Goal: Transaction & Acquisition: Purchase product/service

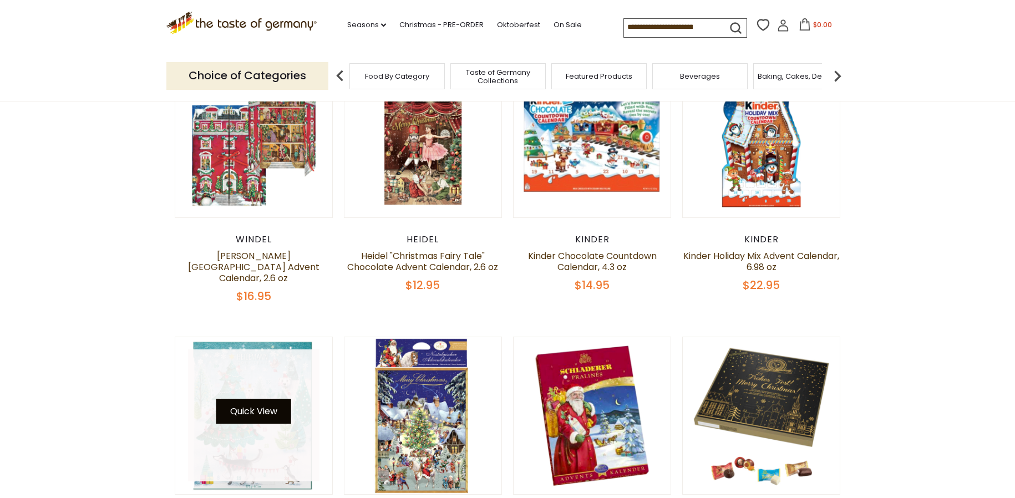
scroll to position [166, 0]
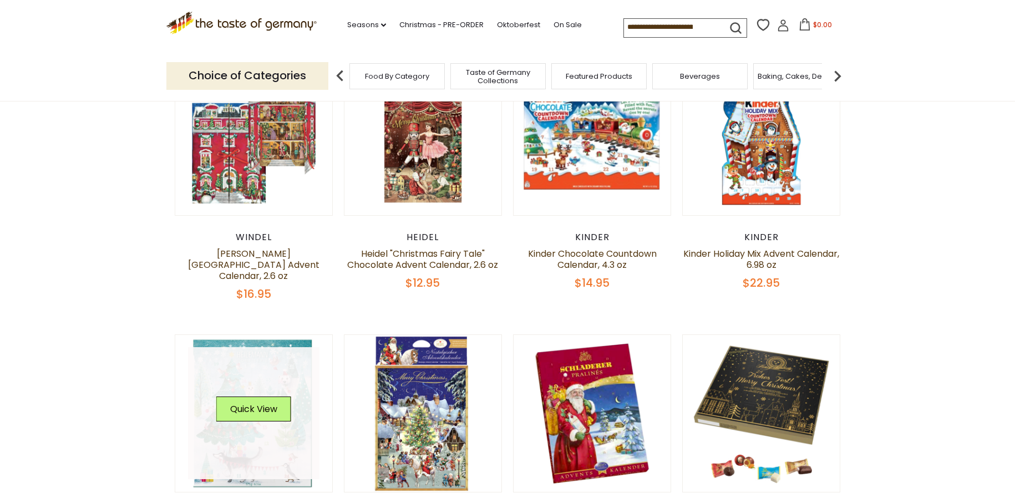
click at [279, 348] on link at bounding box center [254, 413] width 132 height 132
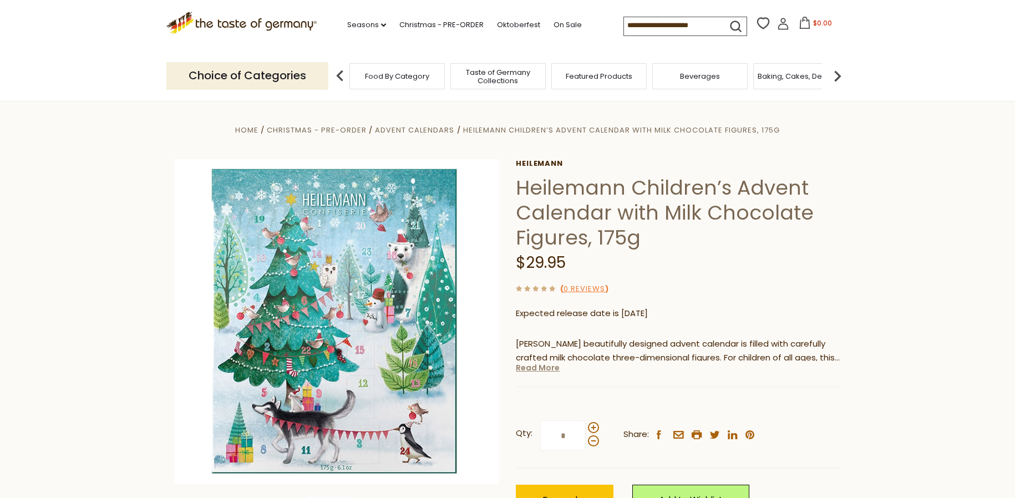
click at [538, 367] on link "Read More" at bounding box center [538, 367] width 44 height 11
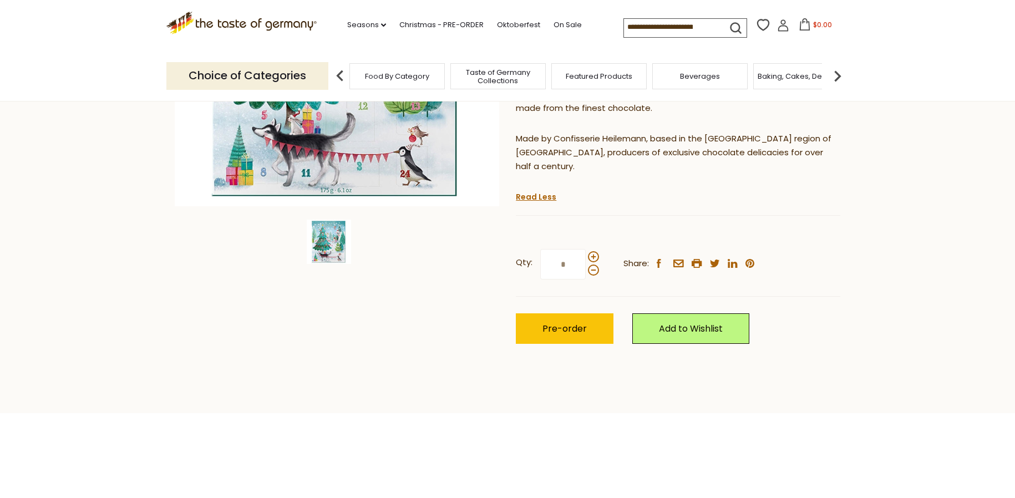
scroll to position [444, 0]
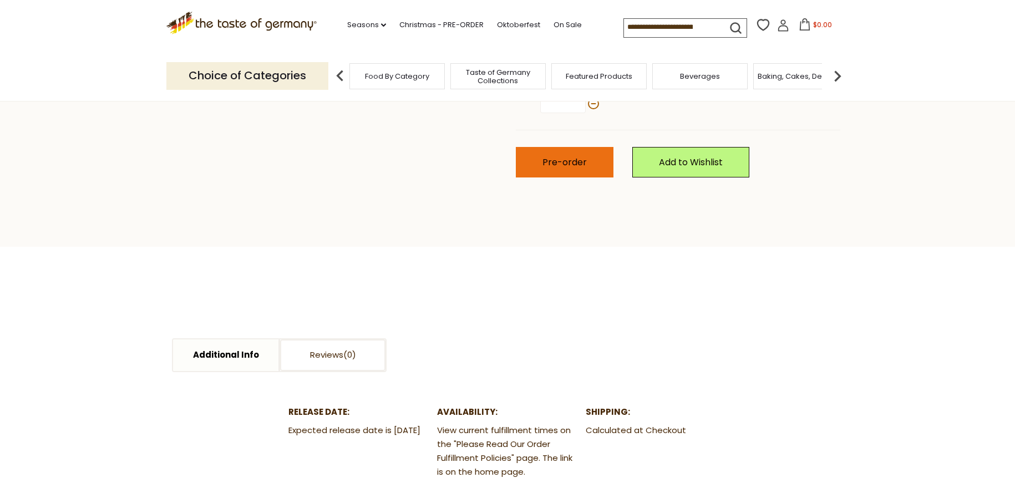
click at [557, 156] on span "Pre-order" at bounding box center [564, 162] width 44 height 13
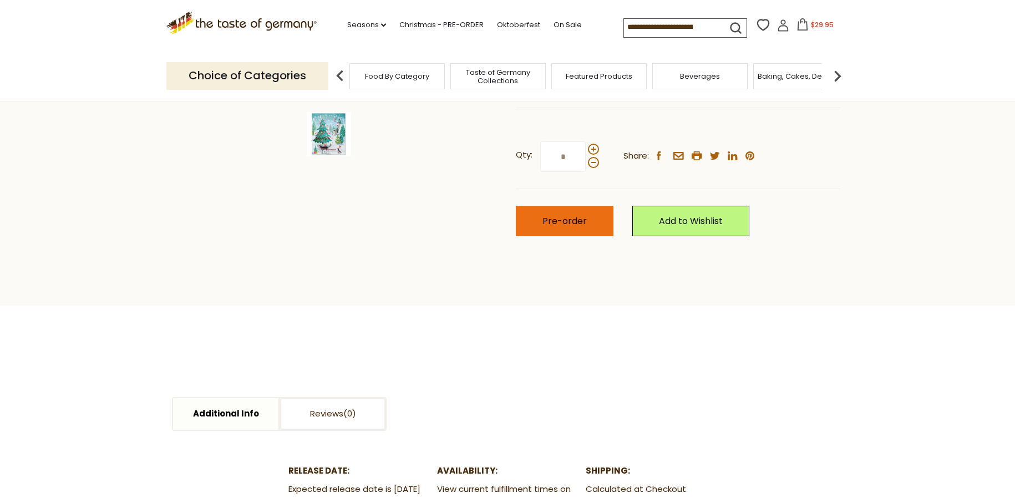
scroll to position [333, 0]
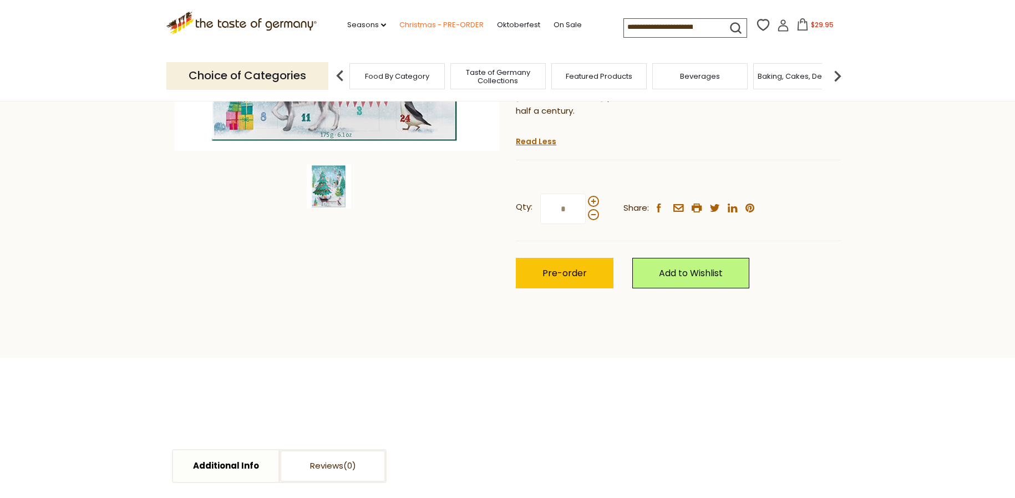
click at [448, 30] on link "Christmas - PRE-ORDER" at bounding box center [441, 25] width 84 height 12
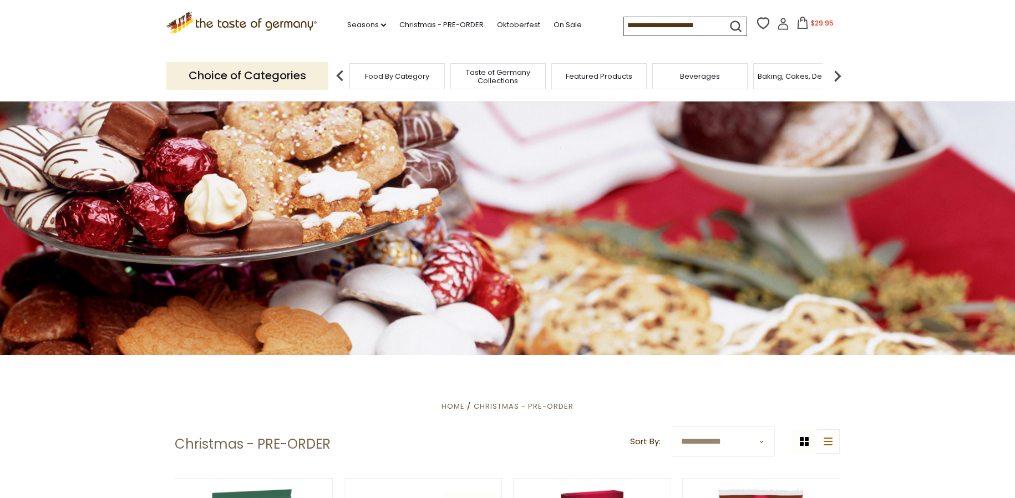
click at [291, 24] on icon ".st0{fill:#EDD300;} .st1{fill:#D33E21;}" at bounding box center [241, 23] width 150 height 23
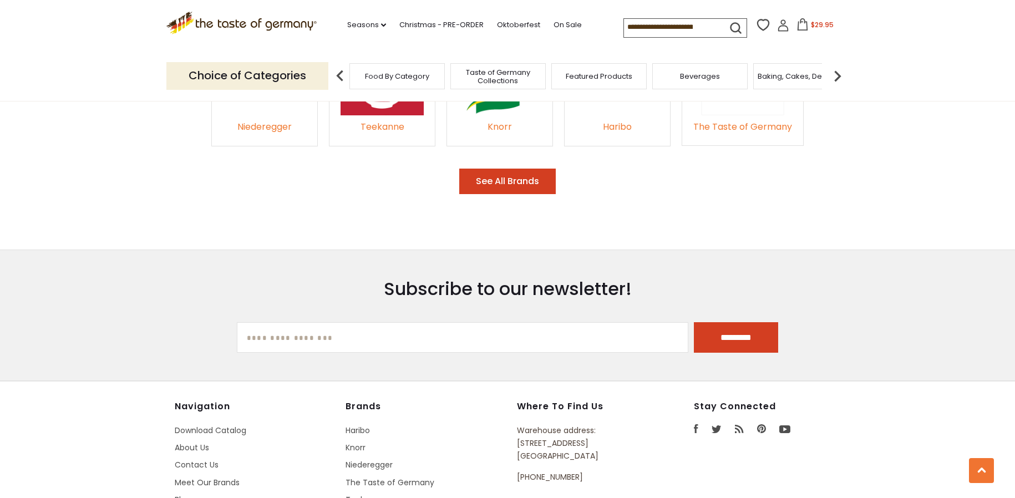
scroll to position [1996, 0]
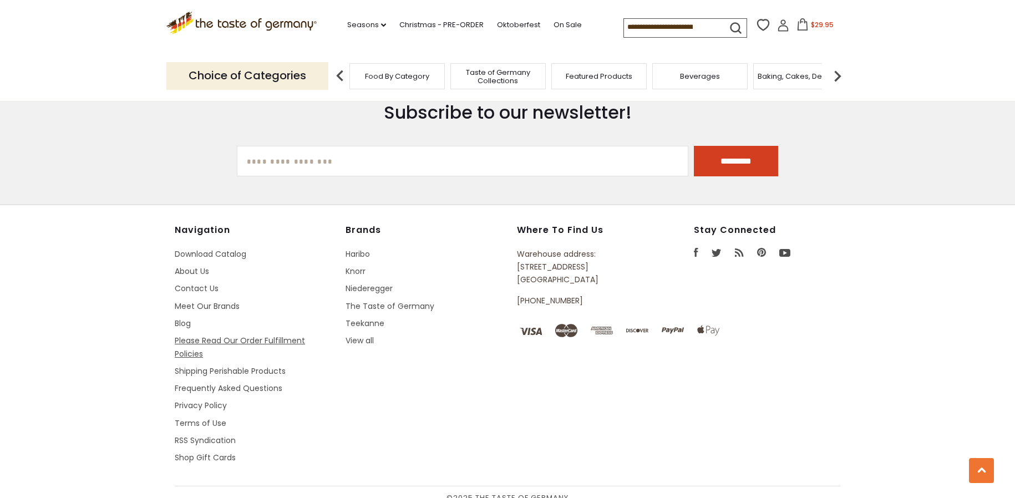
click at [236, 335] on link "Please Read Our Order Fulfillment Policies" at bounding box center [240, 347] width 130 height 24
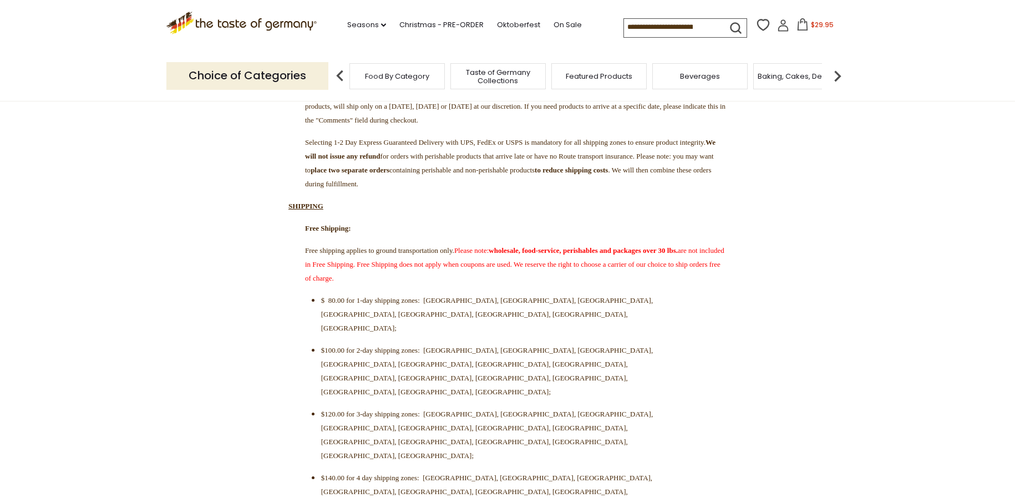
scroll to position [55, 0]
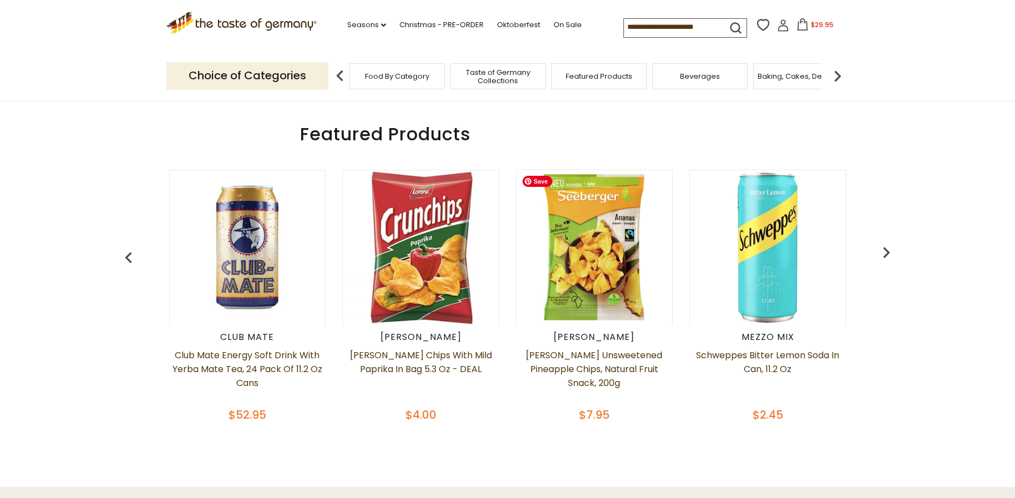
scroll to position [327, 0]
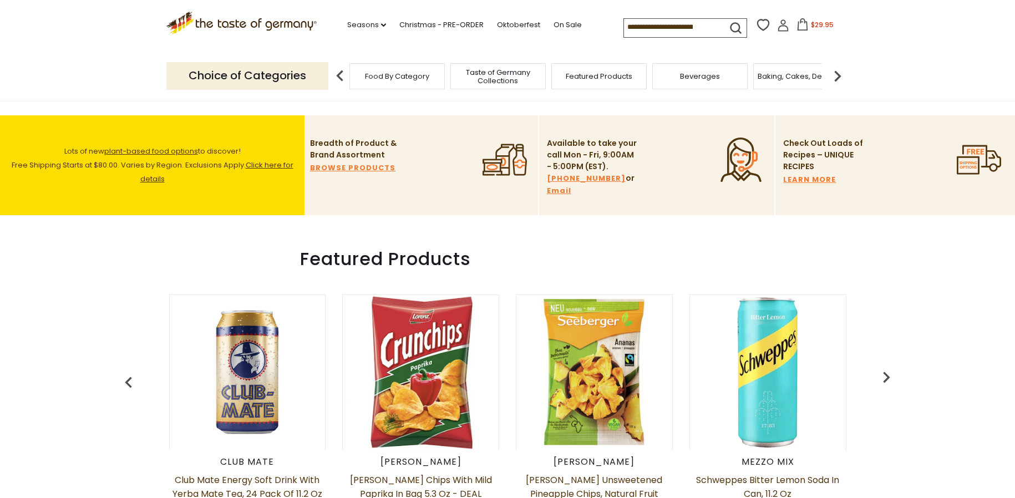
click at [415, 79] on span "Food By Category" at bounding box center [397, 76] width 64 height 8
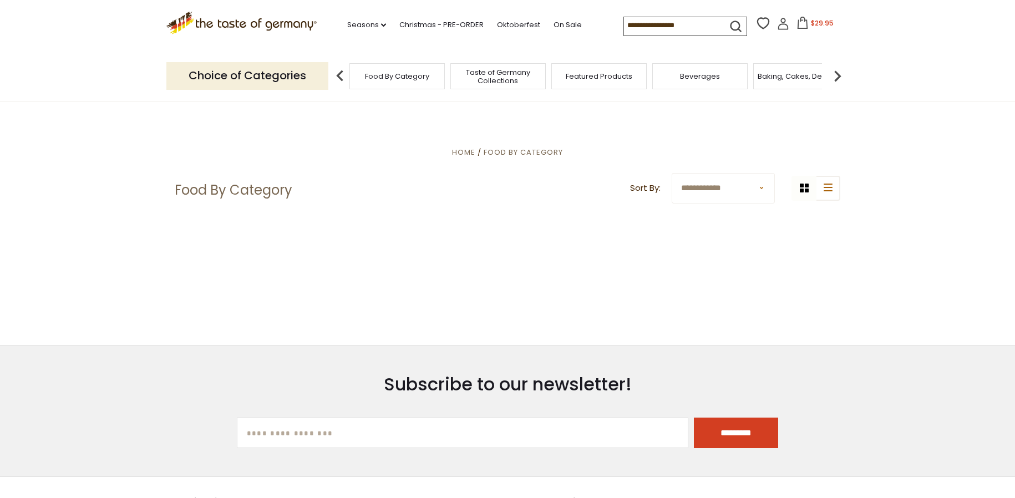
click at [711, 83] on div "Beverages" at bounding box center [699, 76] width 95 height 26
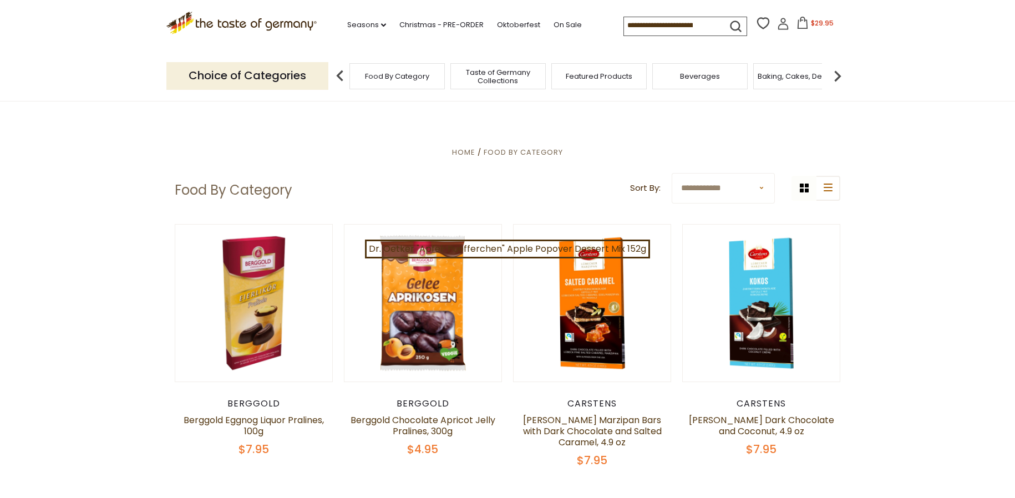
click at [698, 81] on div "Beverages" at bounding box center [699, 76] width 95 height 26
click at [696, 78] on span "Beverages" at bounding box center [700, 76] width 40 height 8
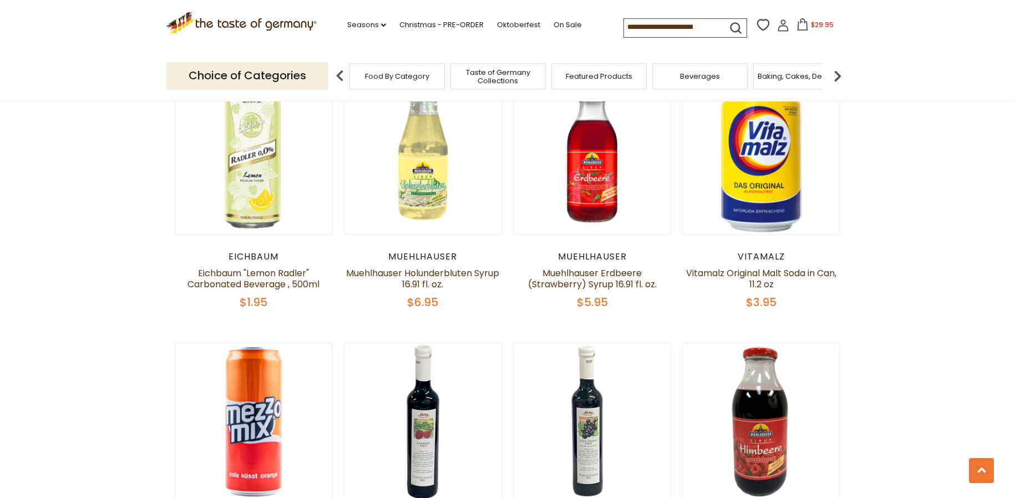
scroll to position [666, 0]
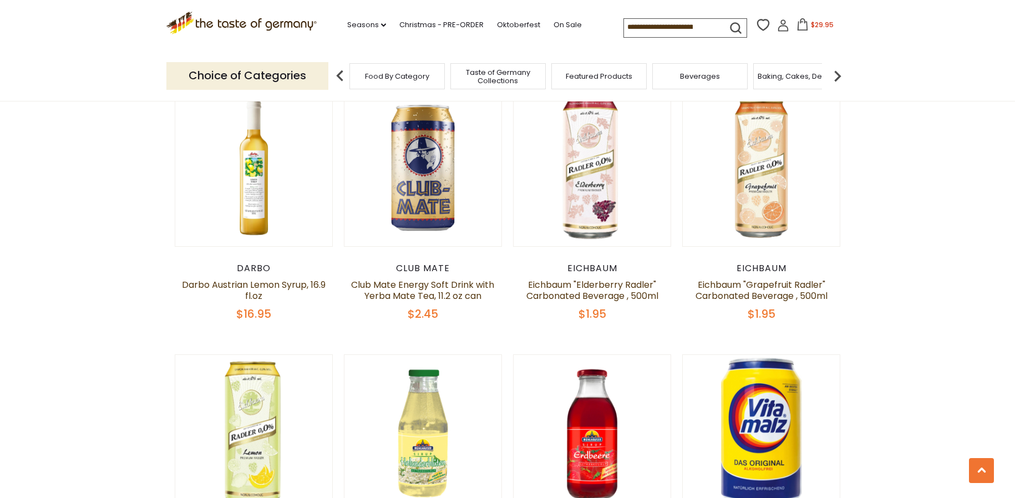
click at [841, 73] on img at bounding box center [837, 76] width 22 height 22
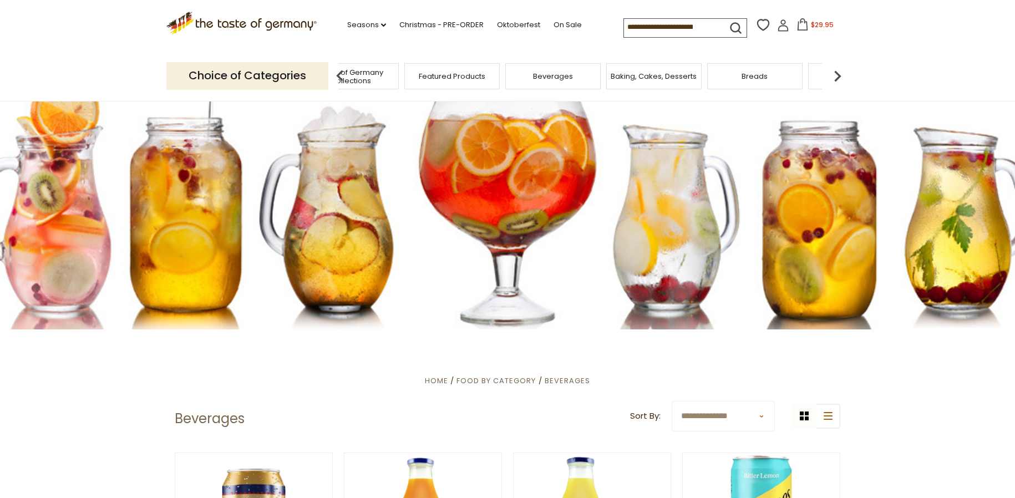
scroll to position [0, 0]
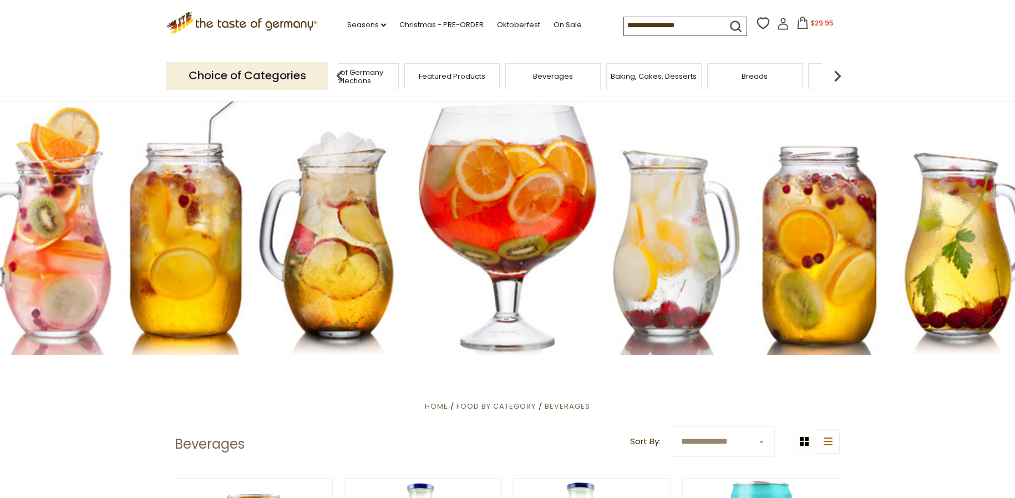
click at [252, 17] on icon ".st0{fill:#EDD300;} .st1{fill:#D33E21;}" at bounding box center [241, 23] width 150 height 23
